Goal: Transaction & Acquisition: Subscribe to service/newsletter

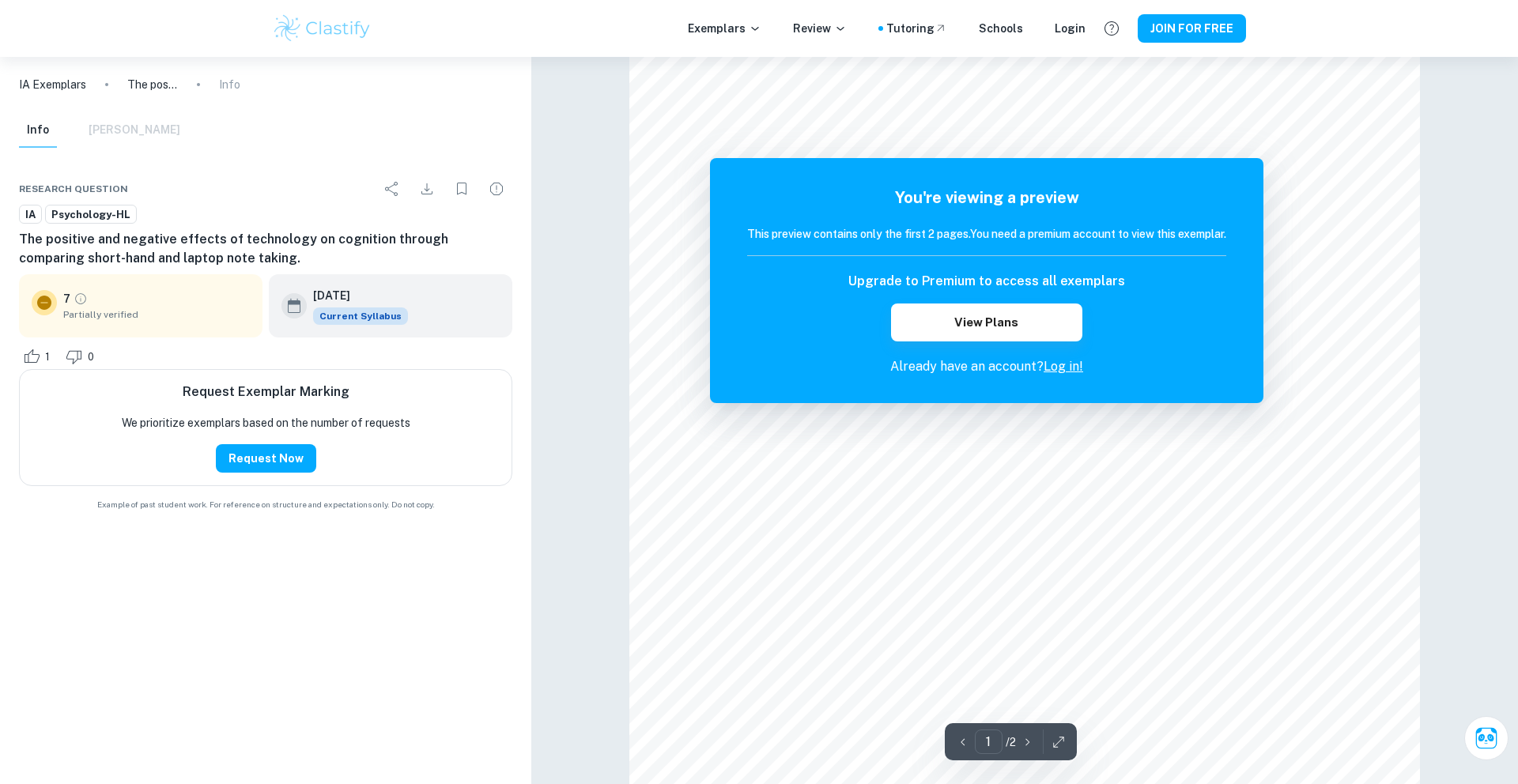
click at [1075, 362] on link "Log in!" at bounding box center [1063, 366] width 39 height 15
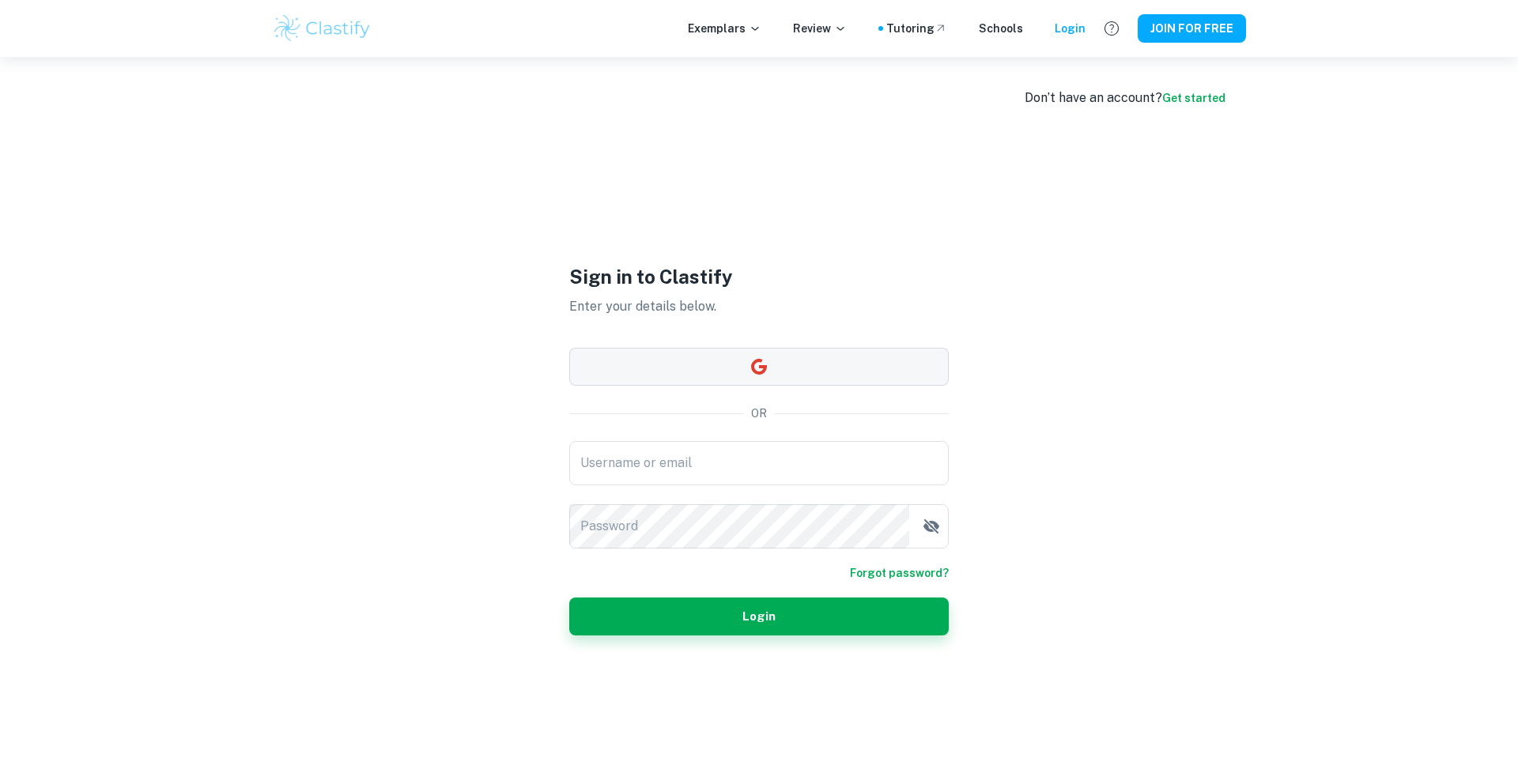
click at [910, 364] on button "button" at bounding box center [759, 366] width 379 height 38
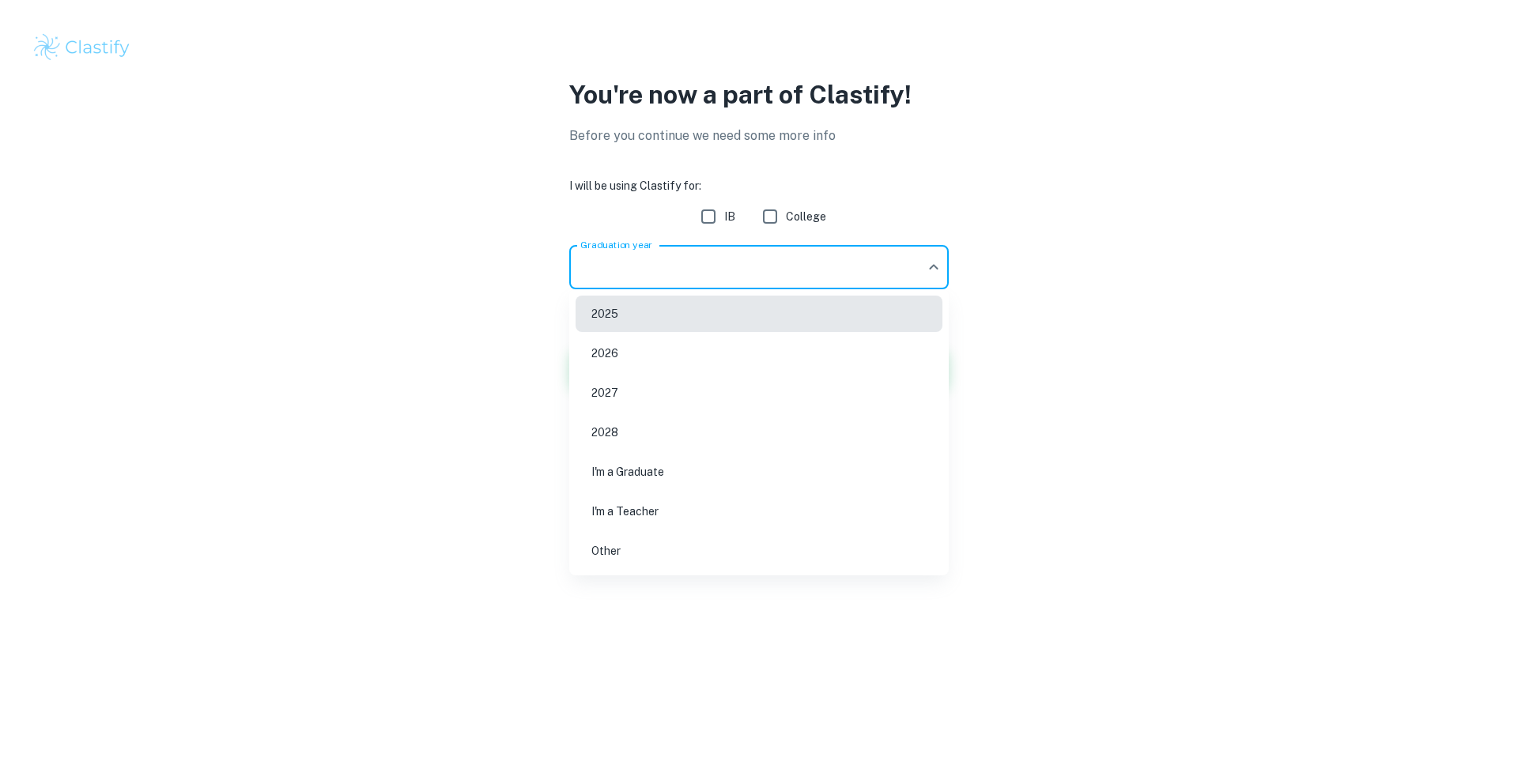
click at [679, 253] on body "We value your privacy We use cookies to enhance your browsing experience, serve…" at bounding box center [759, 392] width 1518 height 784
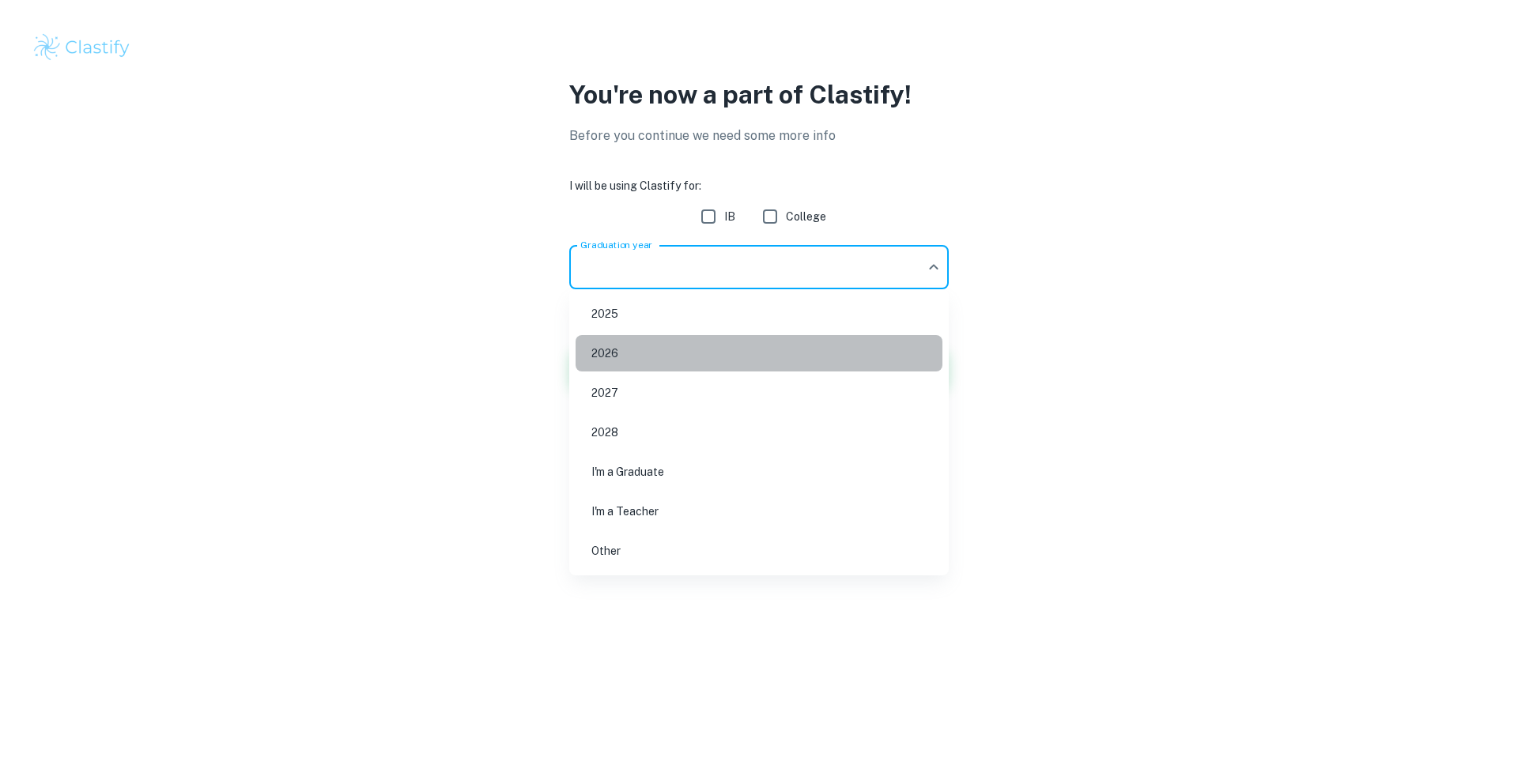
click at [690, 359] on li "2026" at bounding box center [759, 353] width 366 height 36
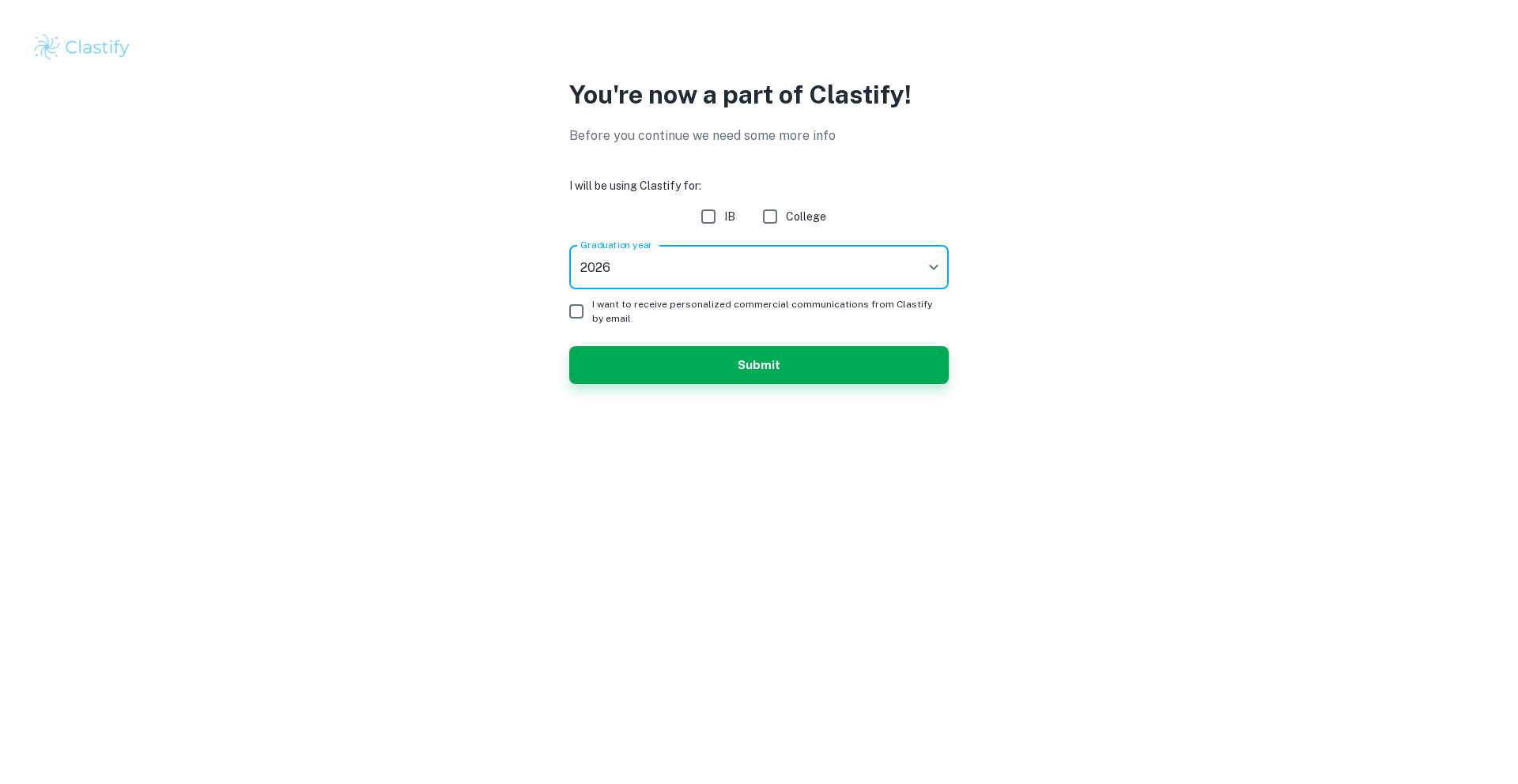
click at [706, 223] on input "IB" at bounding box center [708, 216] width 31 height 31
checkbox input "true"
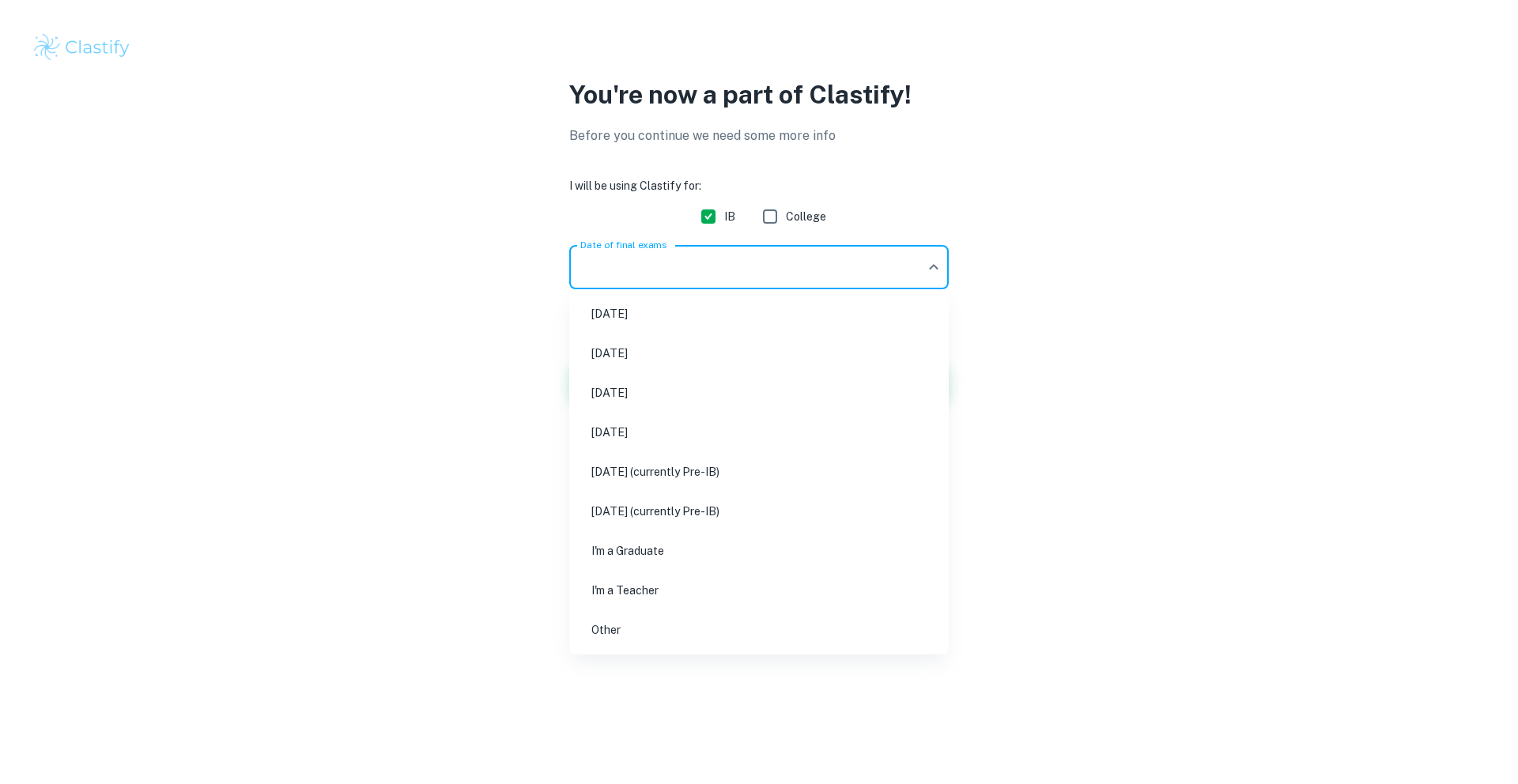
click at [738, 279] on body "We value your privacy We use cookies to enhance your browsing experience, serve…" at bounding box center [759, 392] width 1518 height 784
click at [723, 394] on li "May 2026" at bounding box center [759, 392] width 366 height 36
type input "M26"
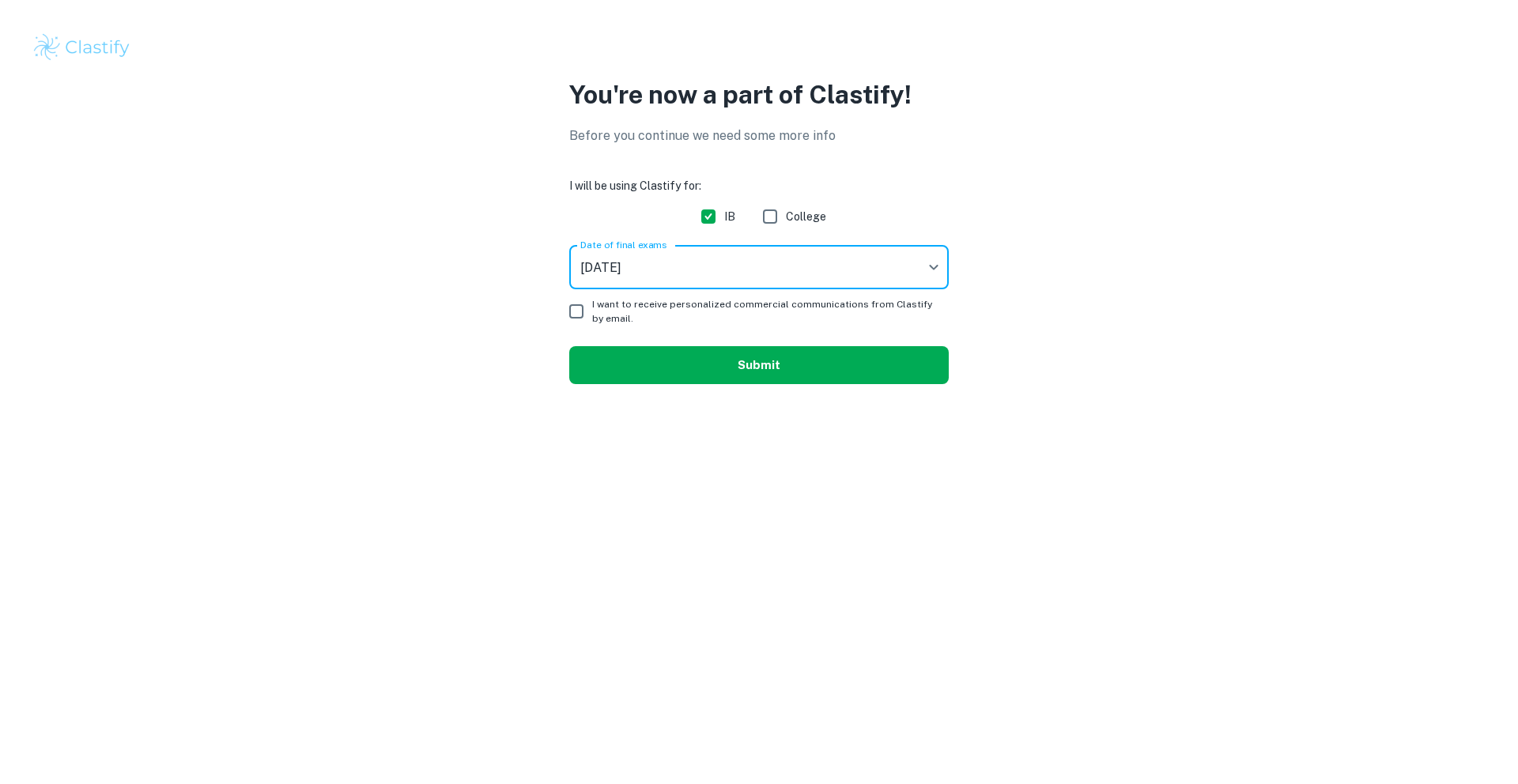
click at [735, 368] on button "Submit" at bounding box center [759, 365] width 379 height 38
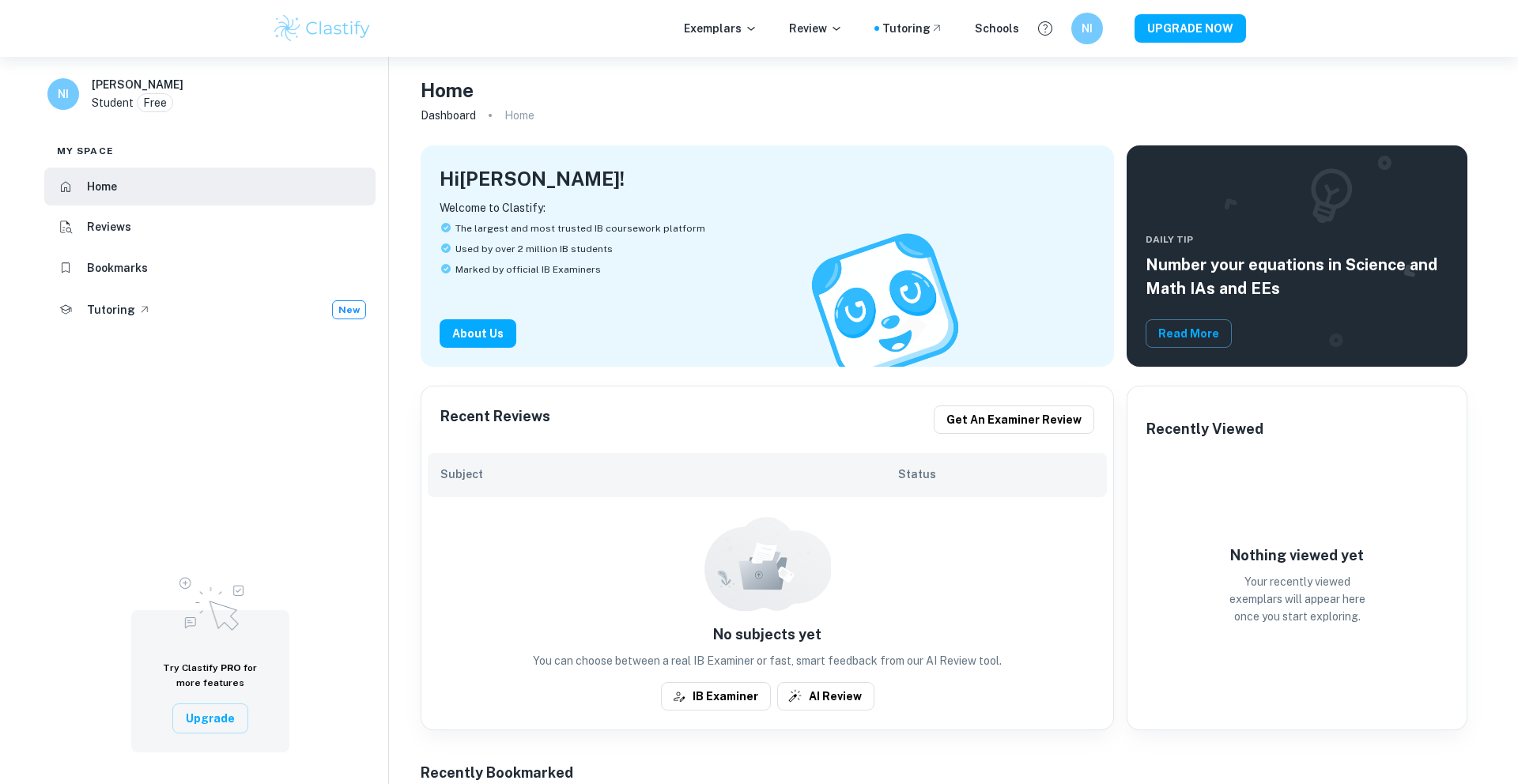
scroll to position [3, 0]
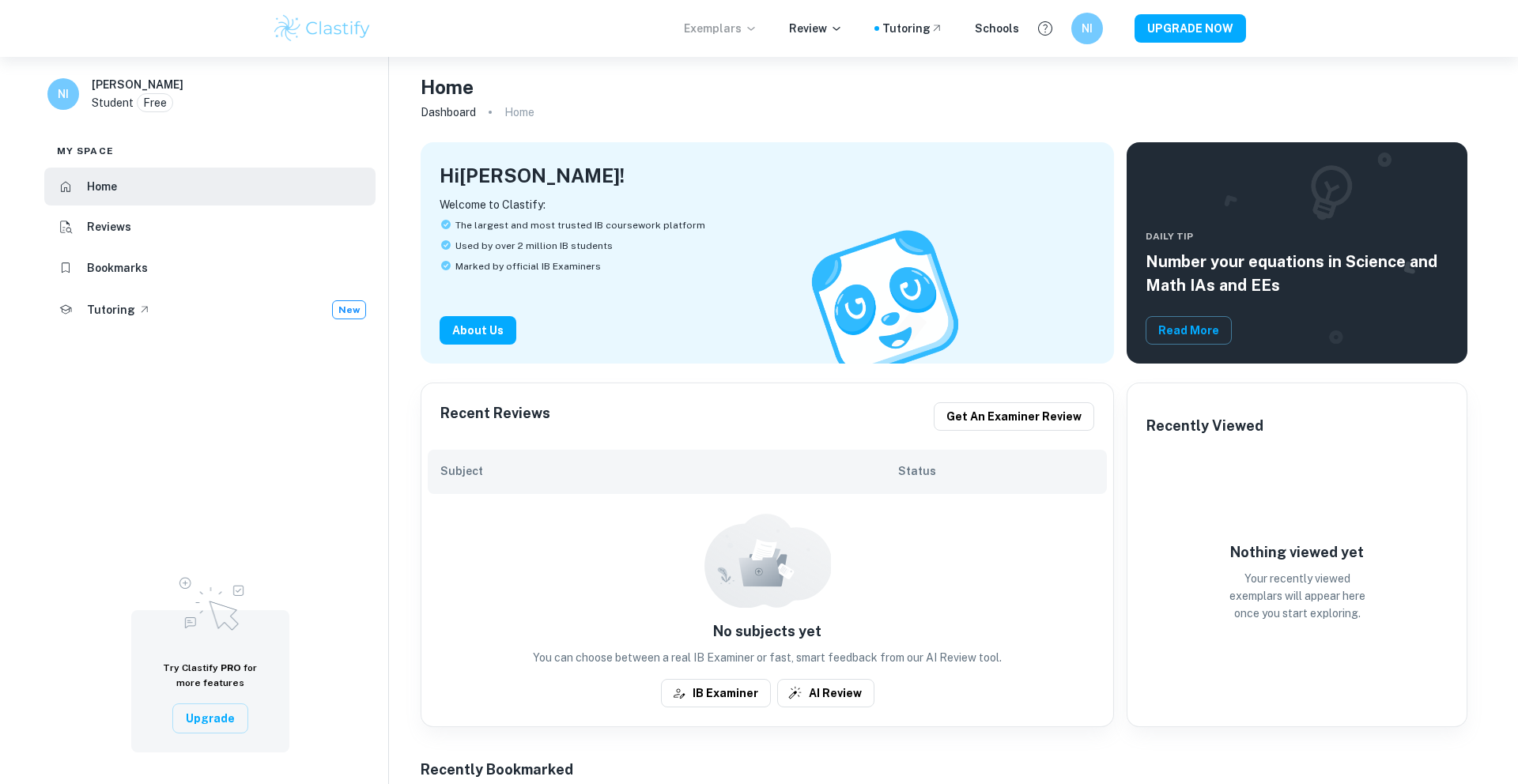
click at [757, 29] on icon at bounding box center [751, 29] width 13 height 13
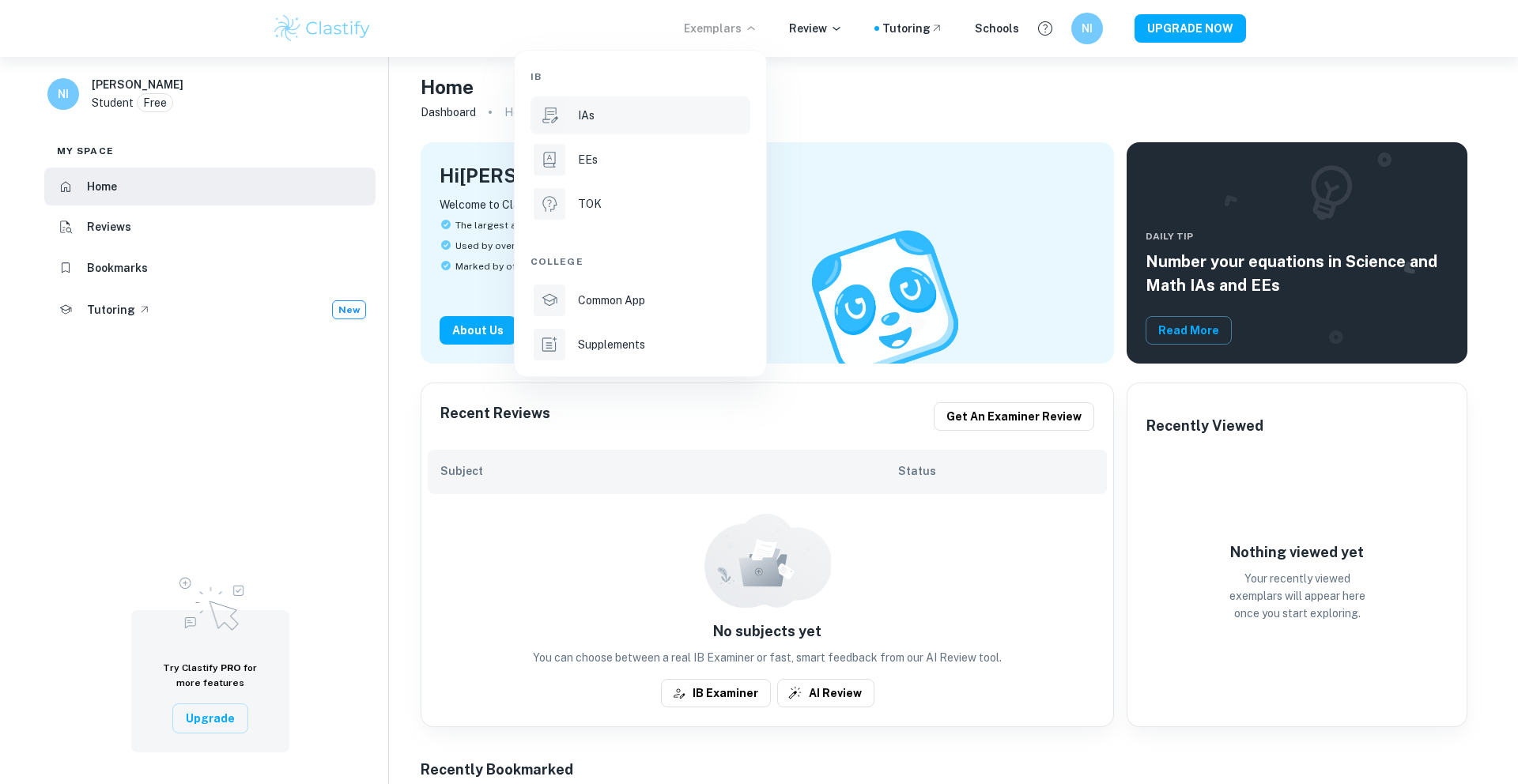
click at [713, 118] on div "IAs" at bounding box center [662, 115] width 169 height 18
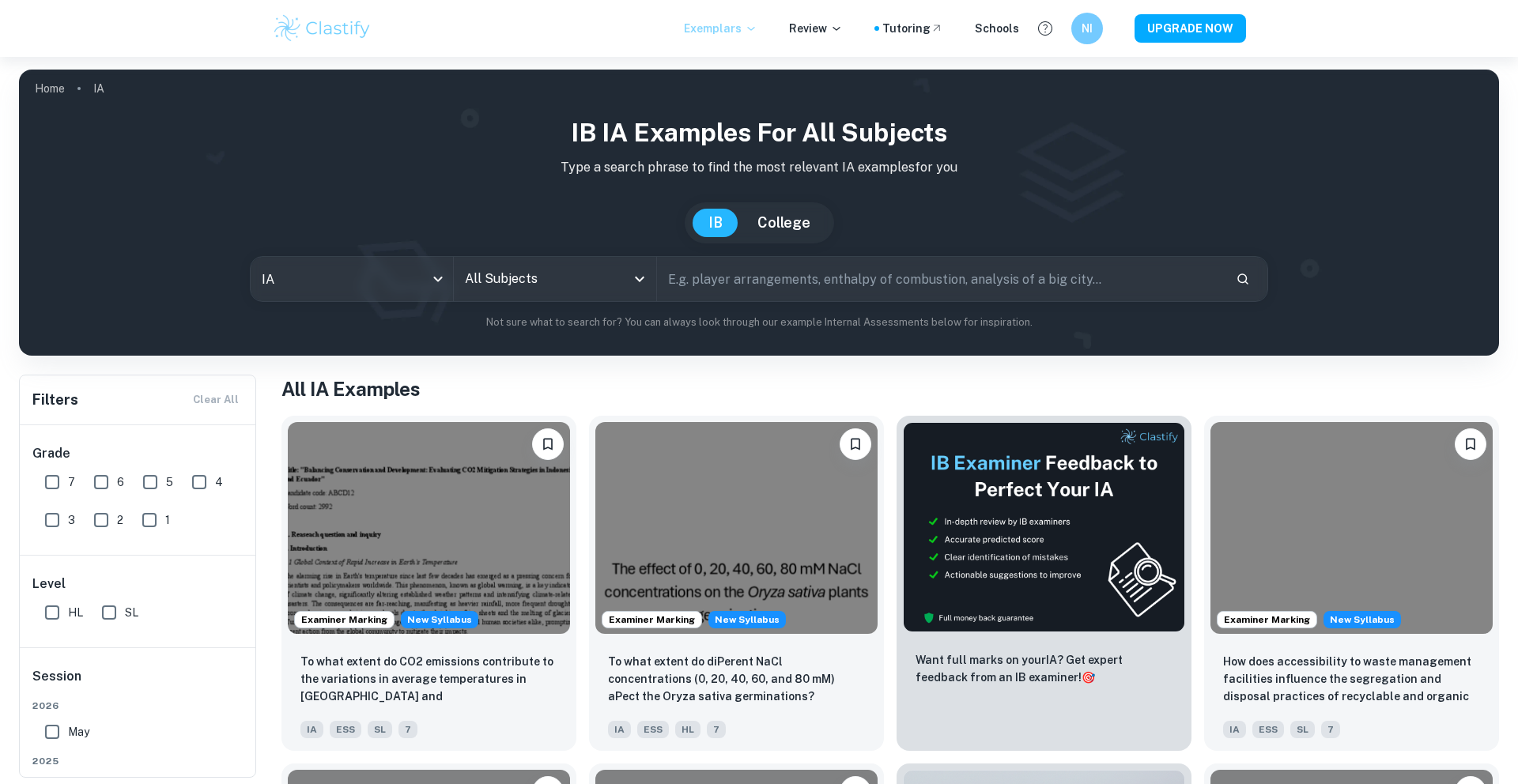
click at [59, 479] on input "7" at bounding box center [51, 482] width 31 height 31
checkbox input "true"
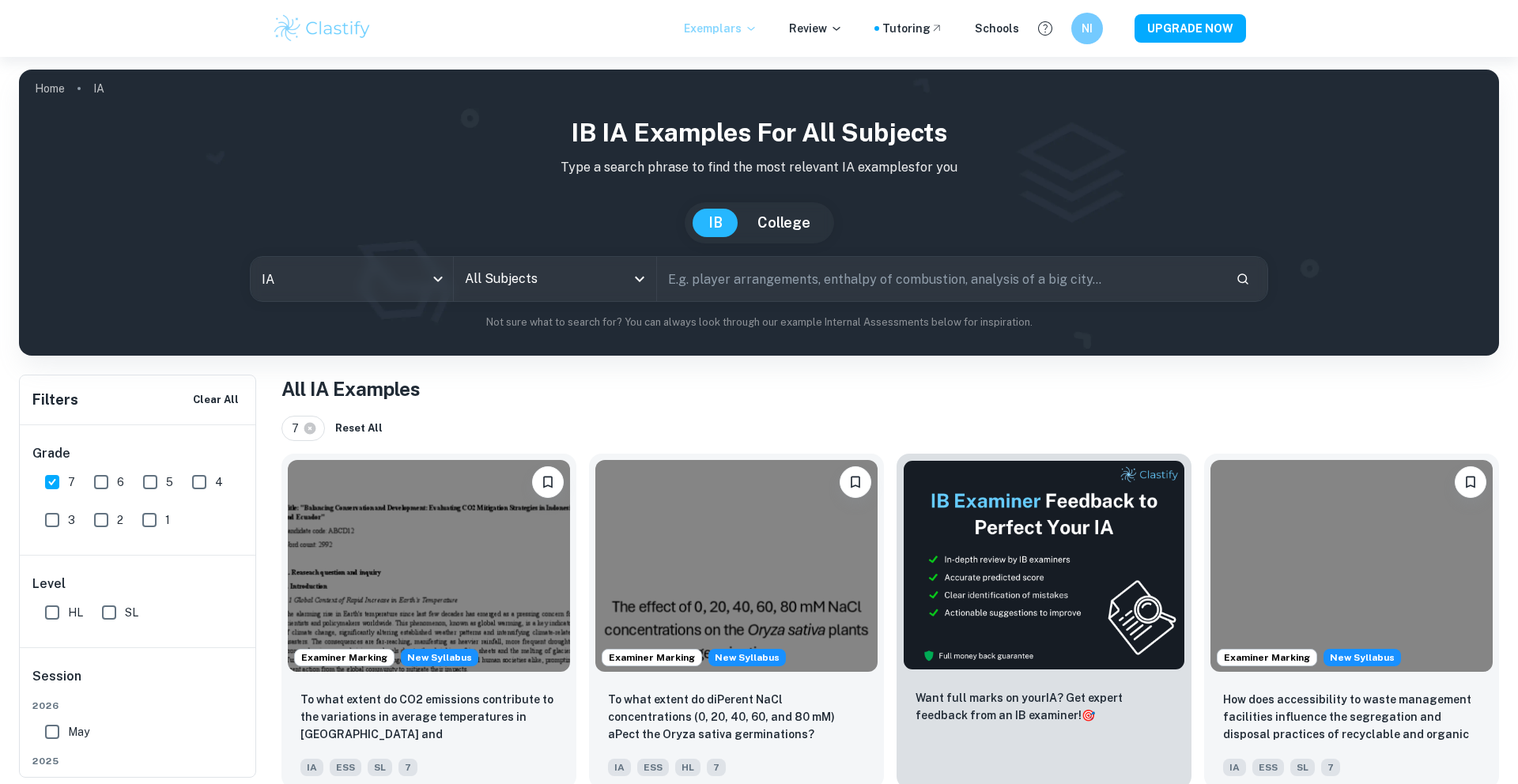
click at [504, 281] on input "All Subjects" at bounding box center [543, 278] width 164 height 30
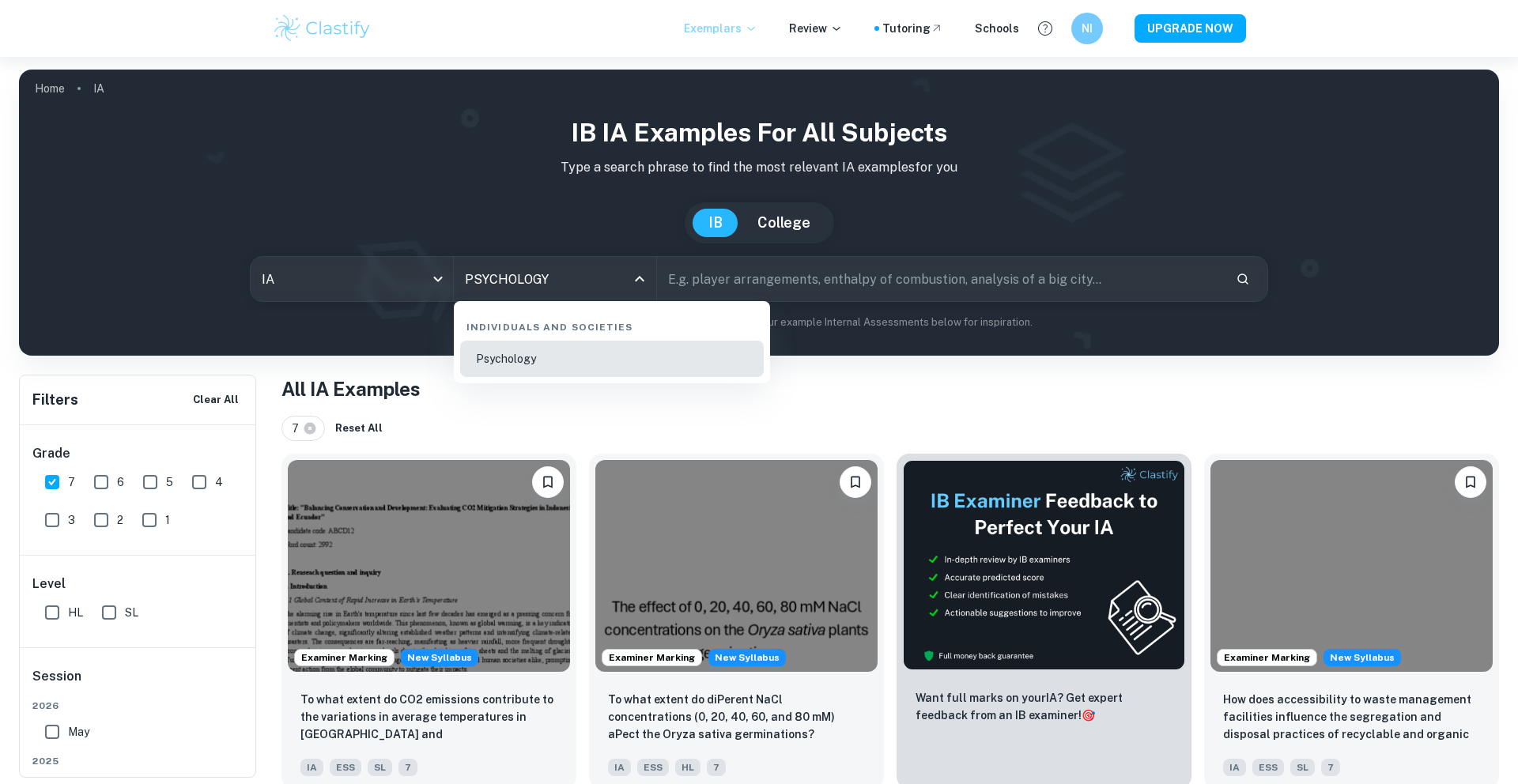
type input "Psychology"
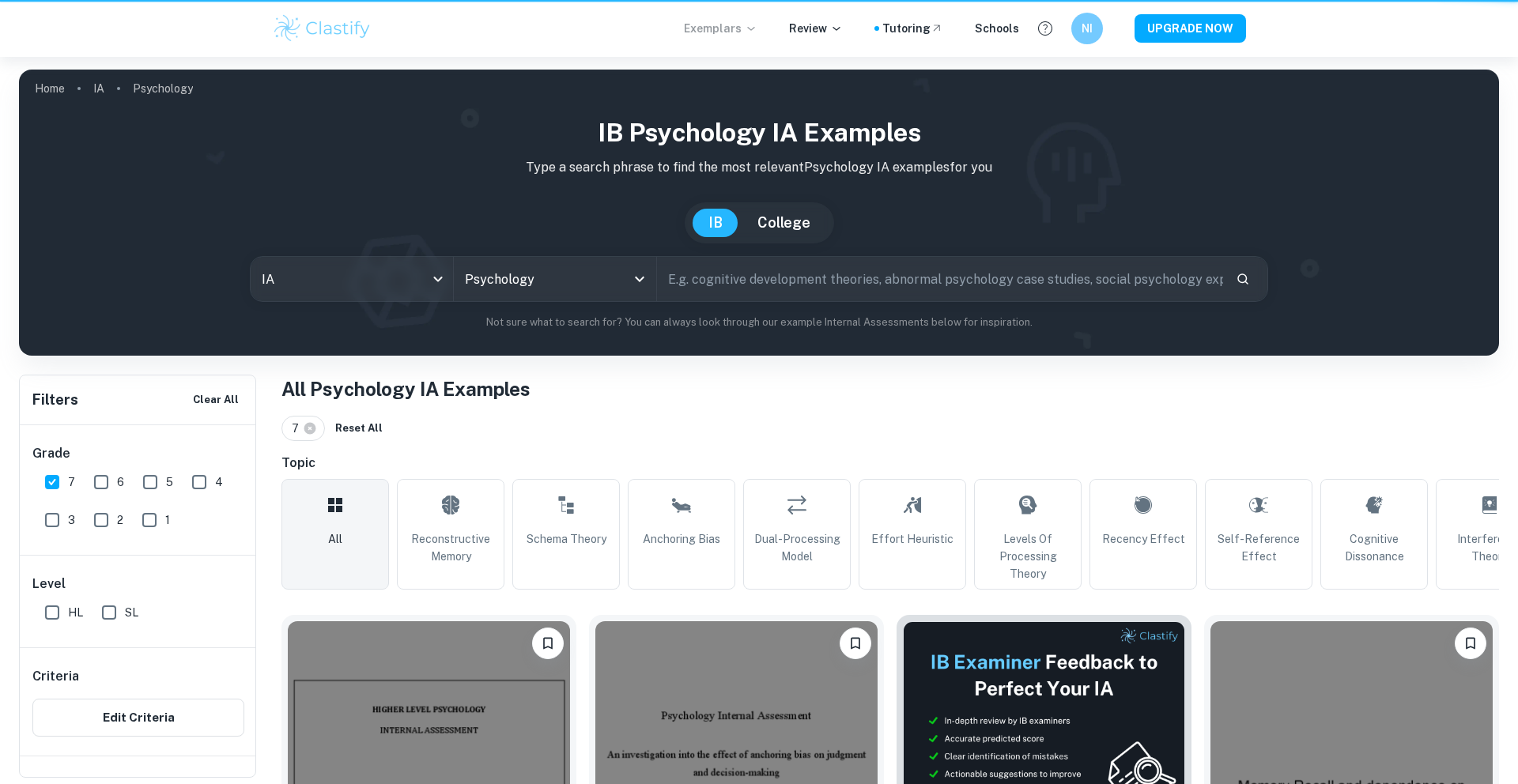
click at [1015, 553] on link "Levels of Processing Theory" at bounding box center [1028, 534] width 107 height 111
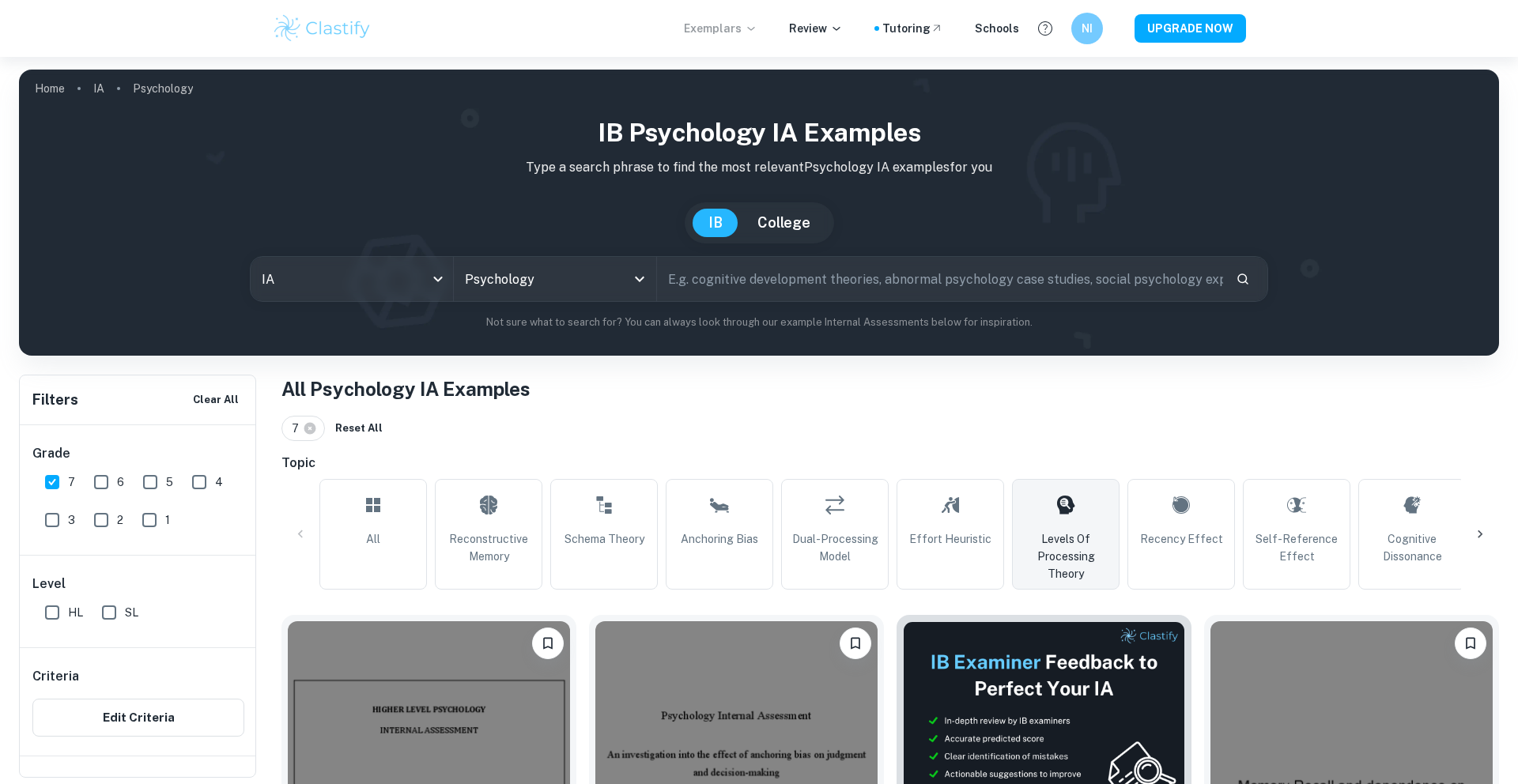
type input "Levels of Processing Theory"
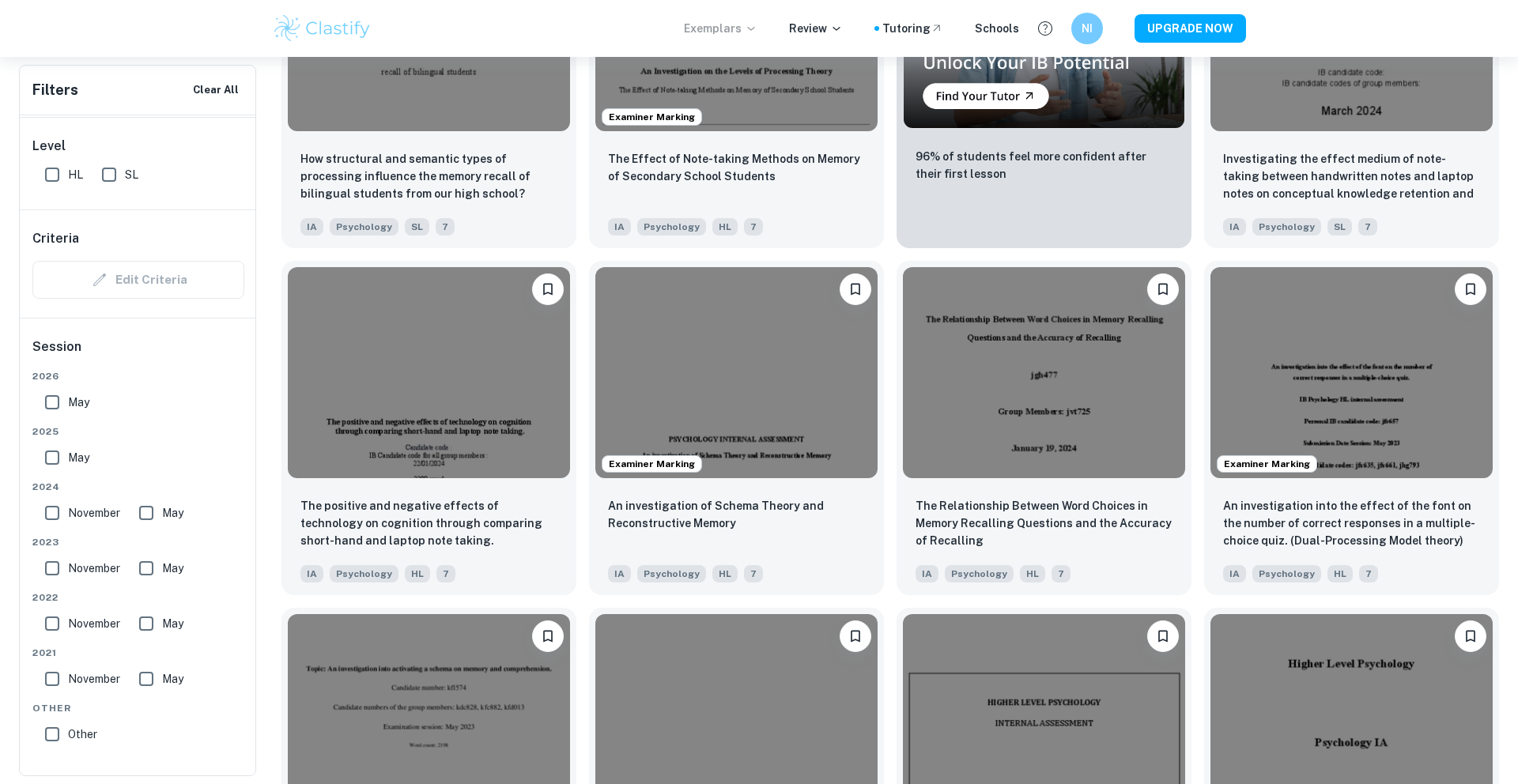
scroll to position [1053, 0]
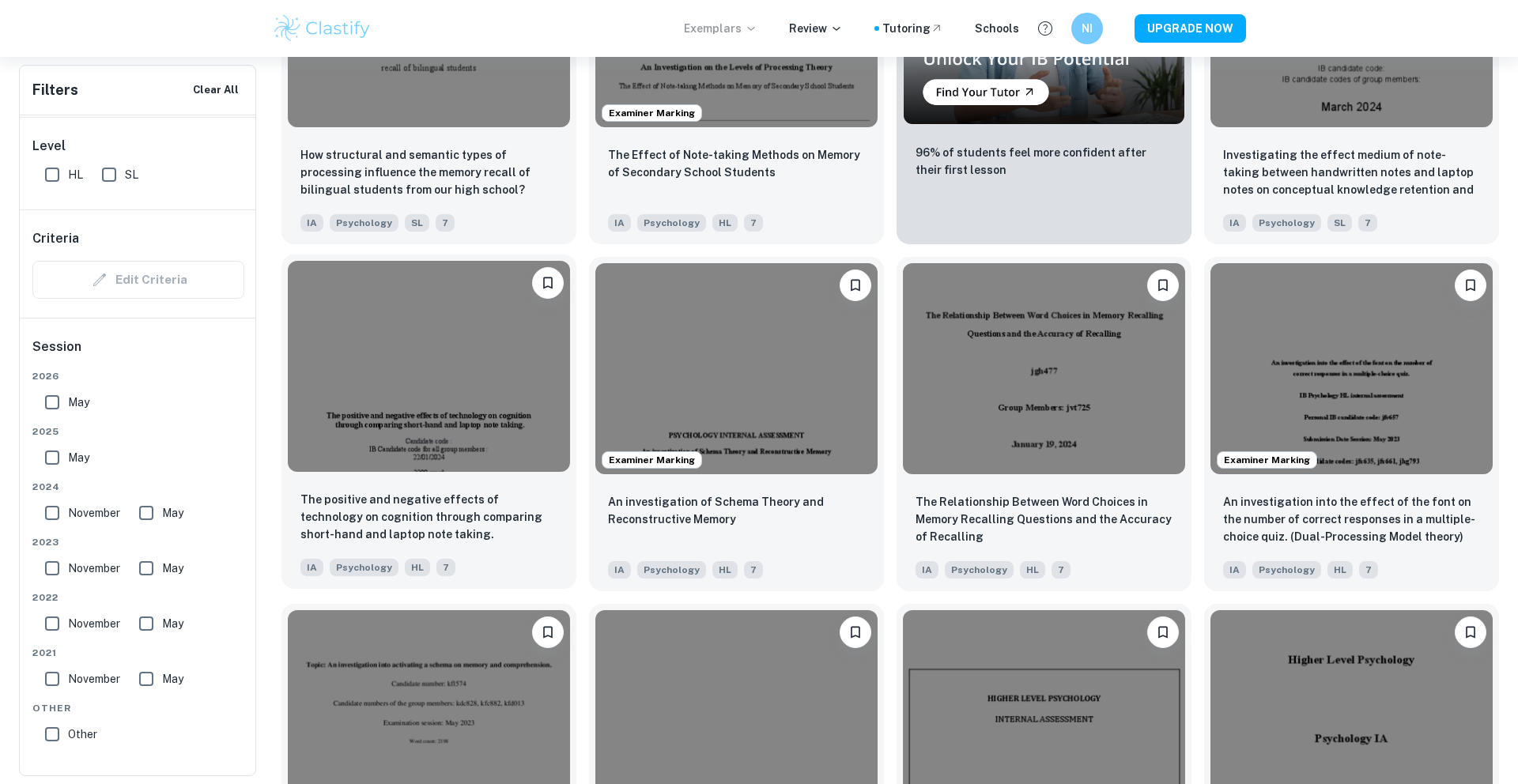
click at [402, 392] on img at bounding box center [429, 366] width 282 height 212
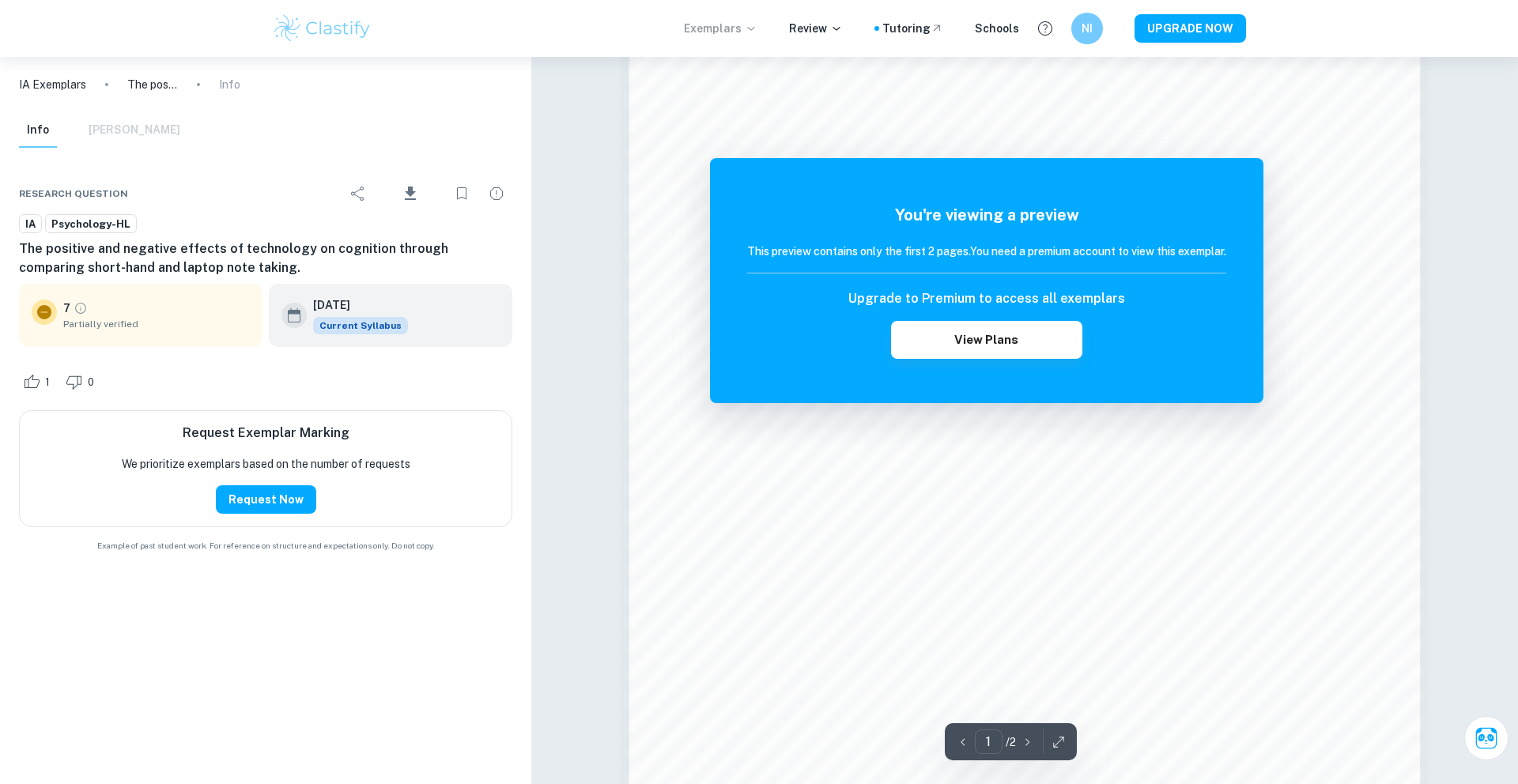
scroll to position [1451, 0]
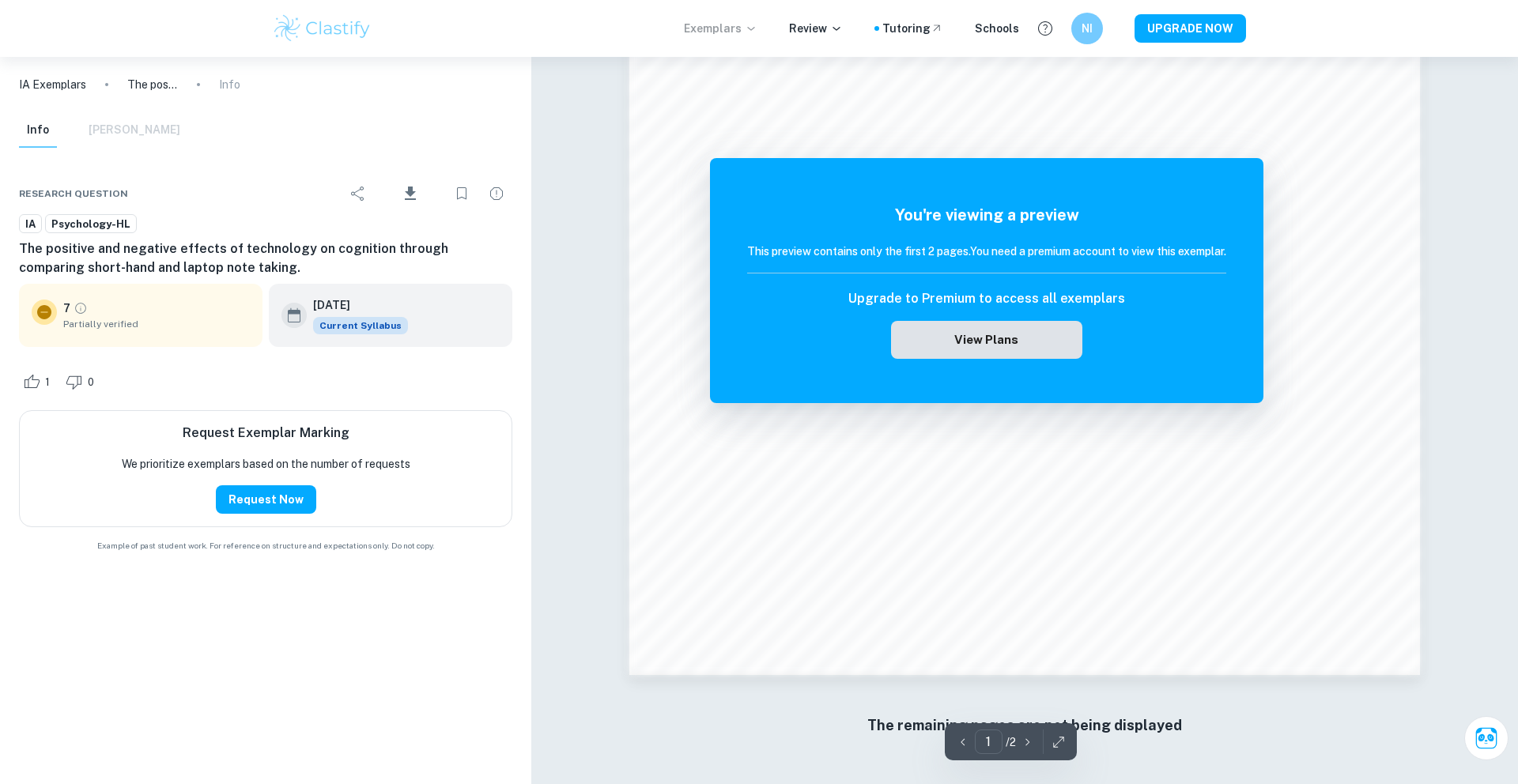
click at [965, 331] on button "View Plans" at bounding box center [986, 339] width 192 height 38
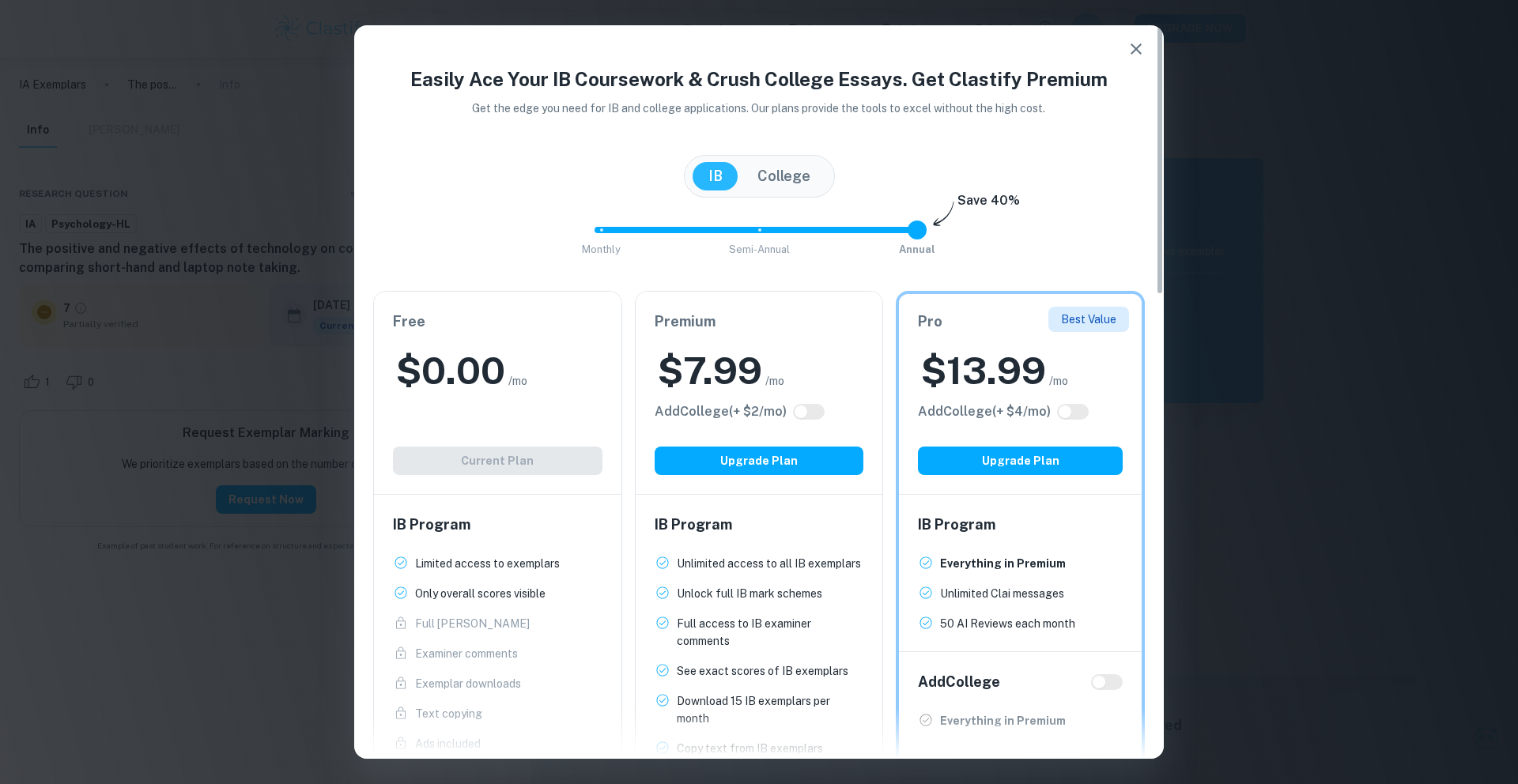
click at [486, 406] on div "Free $ 0.00 /mo Add College (+ $ 2 /mo) Current Plan" at bounding box center [497, 393] width 248 height 202
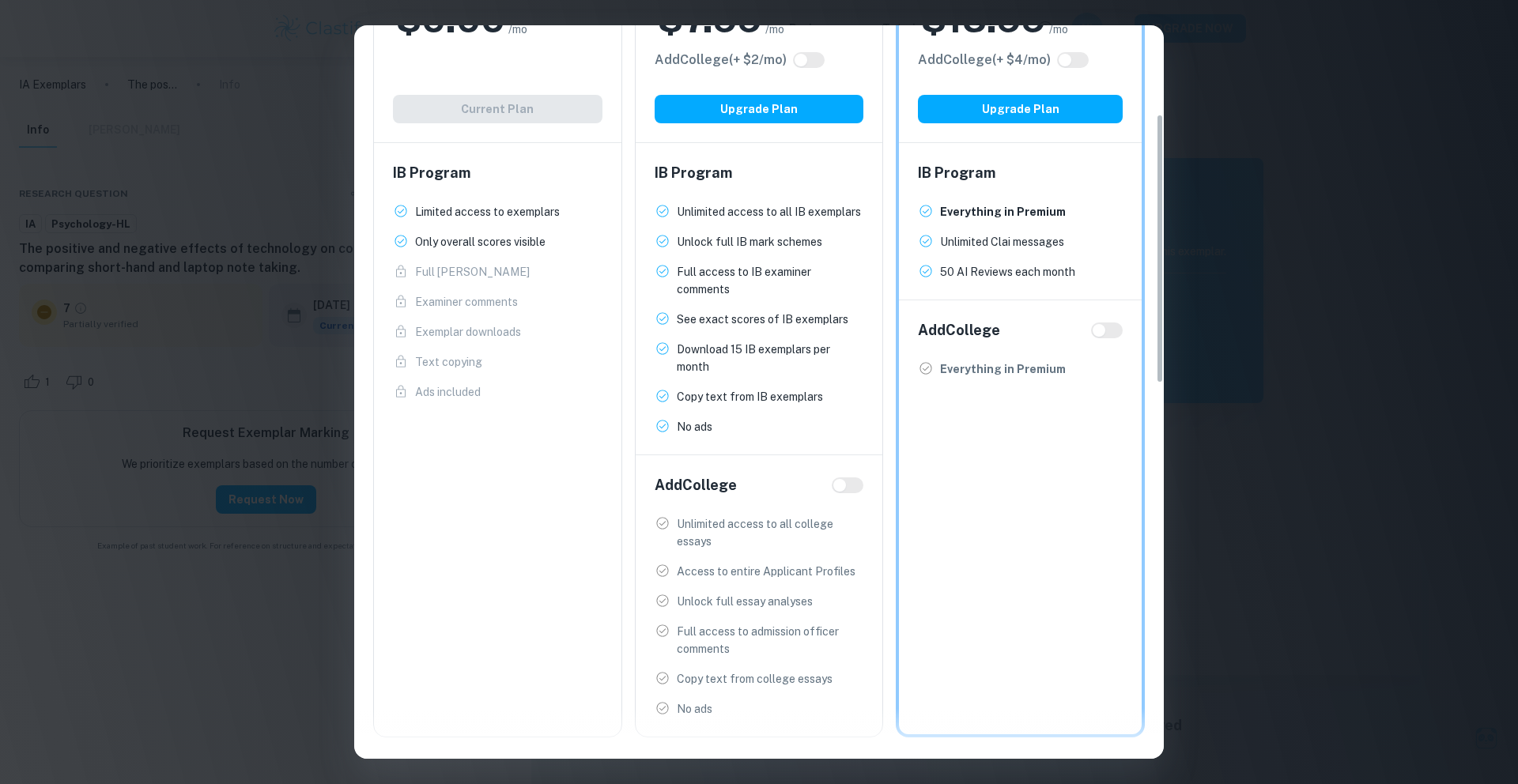
scroll to position [0, 0]
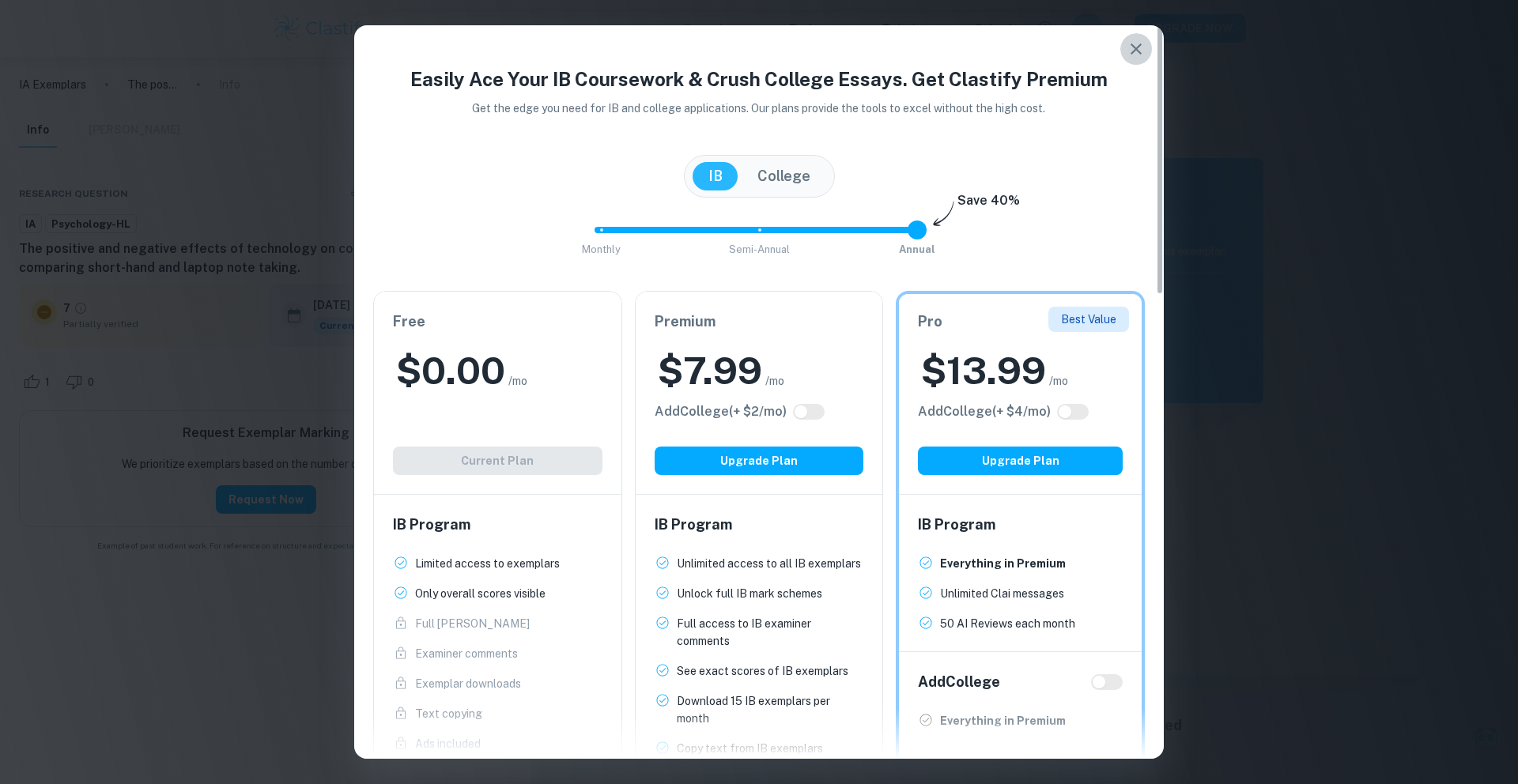
click at [1135, 36] on button "button" at bounding box center [1135, 48] width 31 height 31
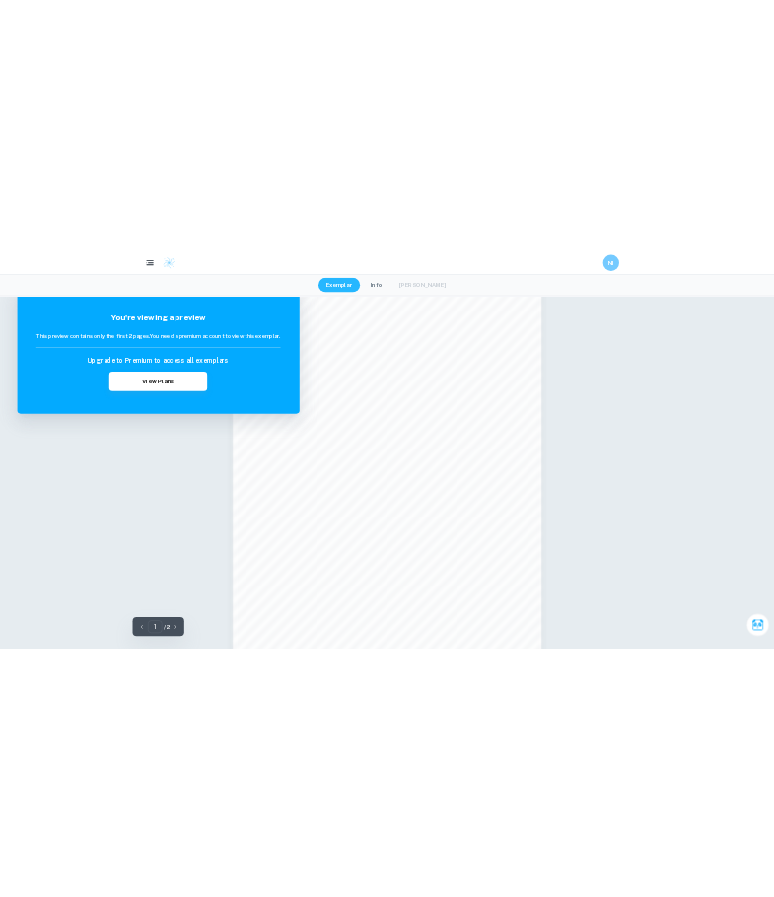
scroll to position [63, 0]
